Goal: Information Seeking & Learning: Learn about a topic

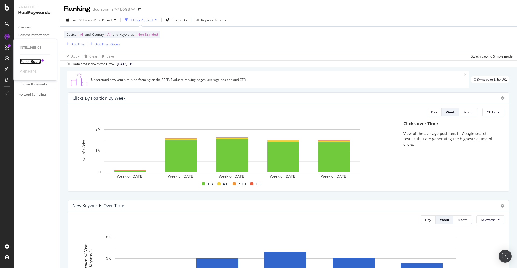
click at [30, 60] on div "ActionBoard" at bounding box center [30, 61] width 21 height 5
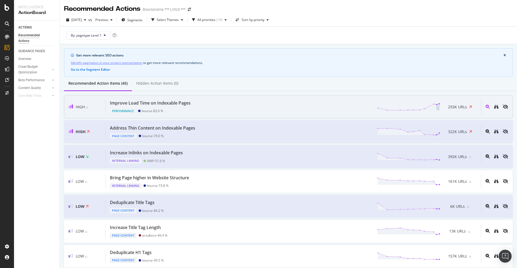
click at [253, 107] on div "Improve Load Time on Indexable Pages Performance bourse - 83.0 % 255K URLs" at bounding box center [293, 107] width 375 height 14
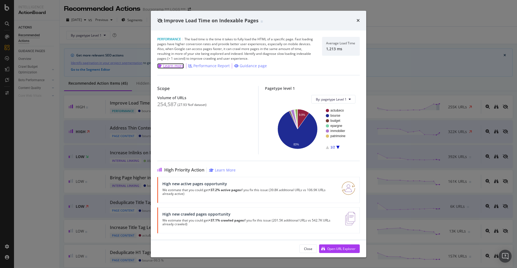
click at [171, 65] on div "Learn more" at bounding box center [173, 65] width 21 height 5
